Goal: Check status: Check status

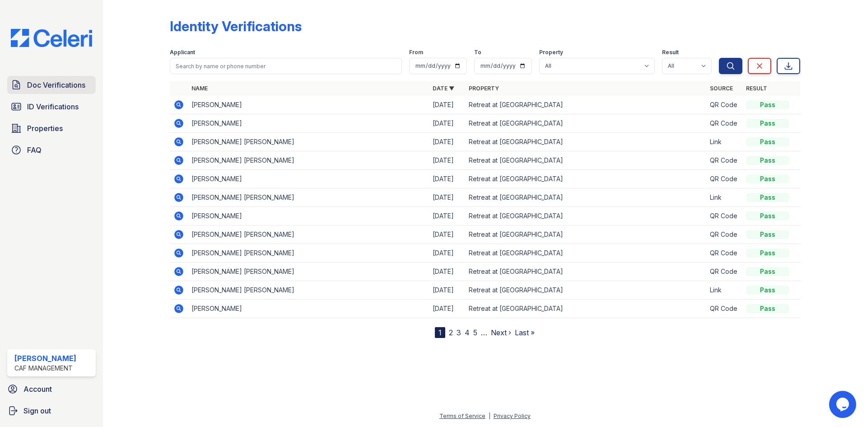
click at [54, 87] on span "Doc Verifications" at bounding box center [56, 84] width 58 height 11
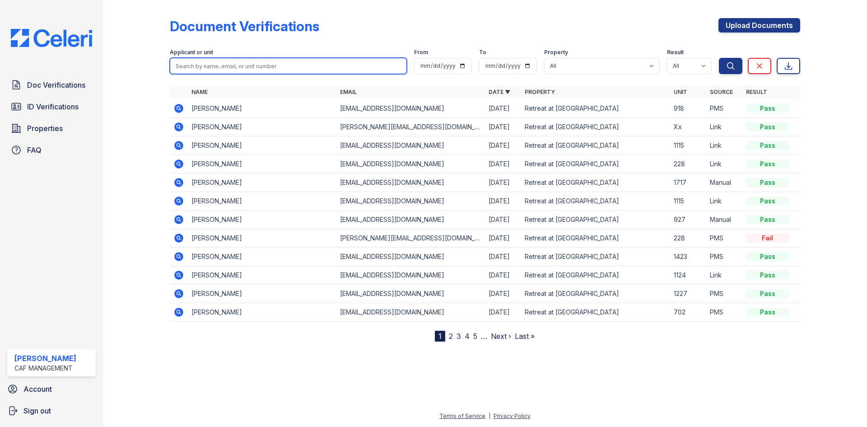
click at [277, 63] on input "search" at bounding box center [288, 66] width 237 height 16
type input "[PERSON_NAME]"
click at [719, 58] on button "Search" at bounding box center [730, 66] width 23 height 16
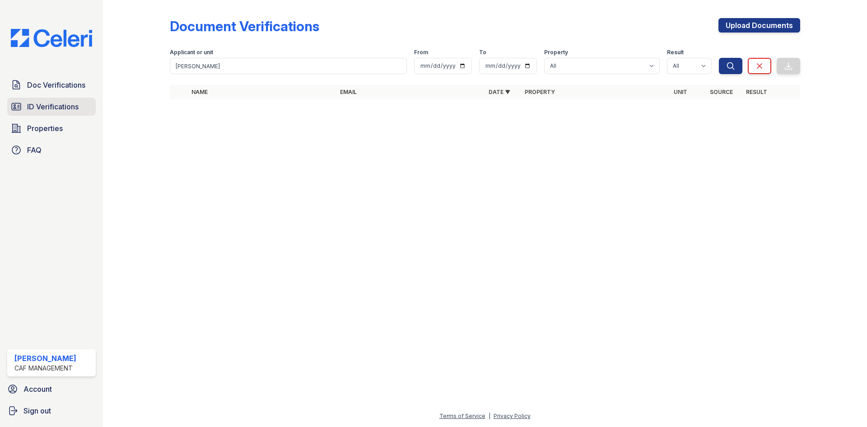
click at [33, 115] on link "ID Verifications" at bounding box center [51, 106] width 88 height 18
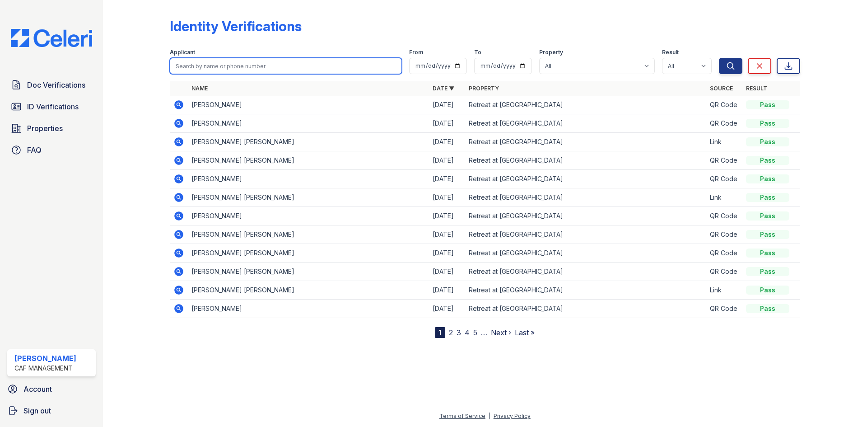
click at [214, 66] on input "search" at bounding box center [286, 66] width 232 height 16
type input "[PERSON_NAME]"
click at [719, 58] on button "Search" at bounding box center [730, 66] width 23 height 16
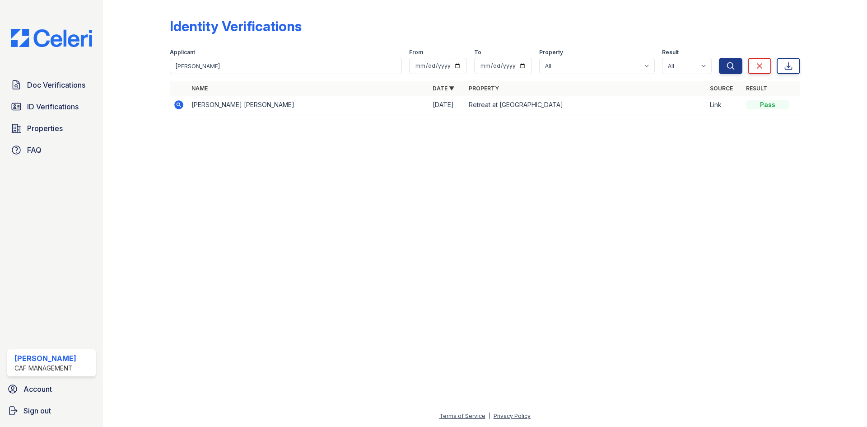
click at [178, 107] on icon at bounding box center [178, 104] width 9 height 9
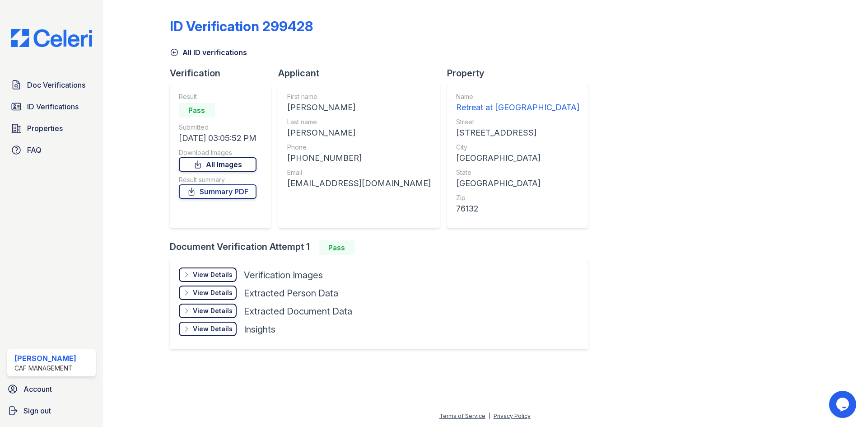
click at [234, 163] on link "All Images" at bounding box center [218, 164] width 78 height 14
click at [236, 195] on link "Summary PDF" at bounding box center [218, 191] width 78 height 14
